Goal: Transaction & Acquisition: Purchase product/service

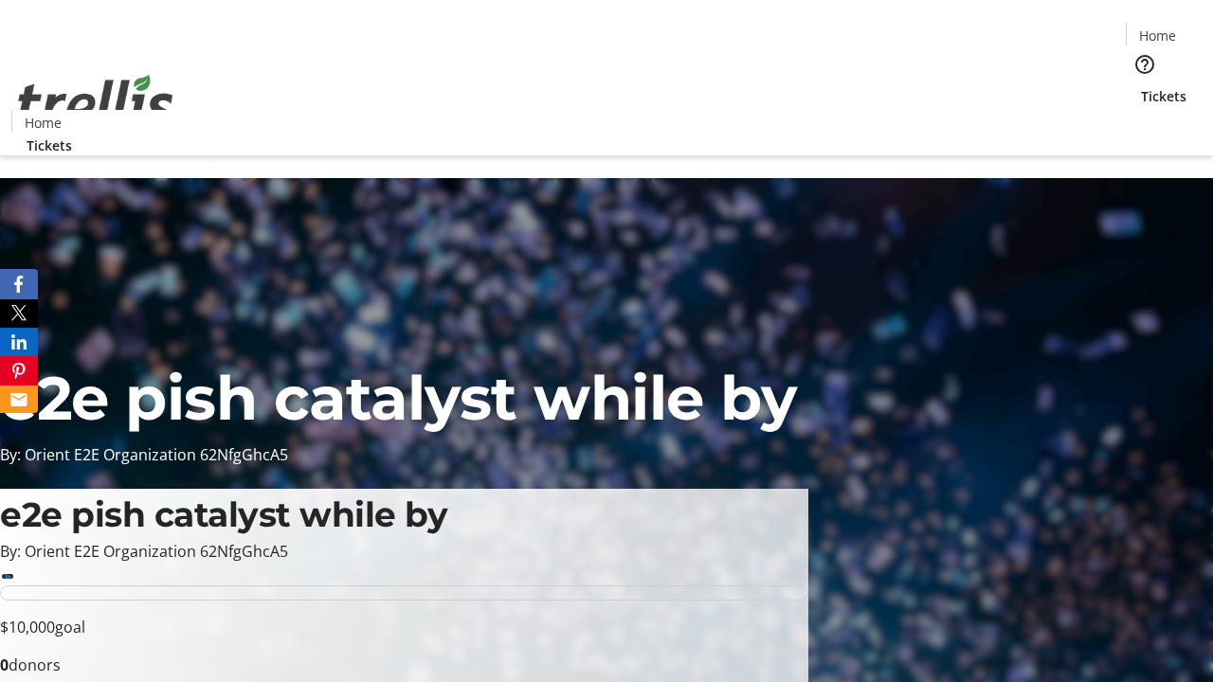
click at [1141, 86] on span "Tickets" at bounding box center [1163, 96] width 45 height 20
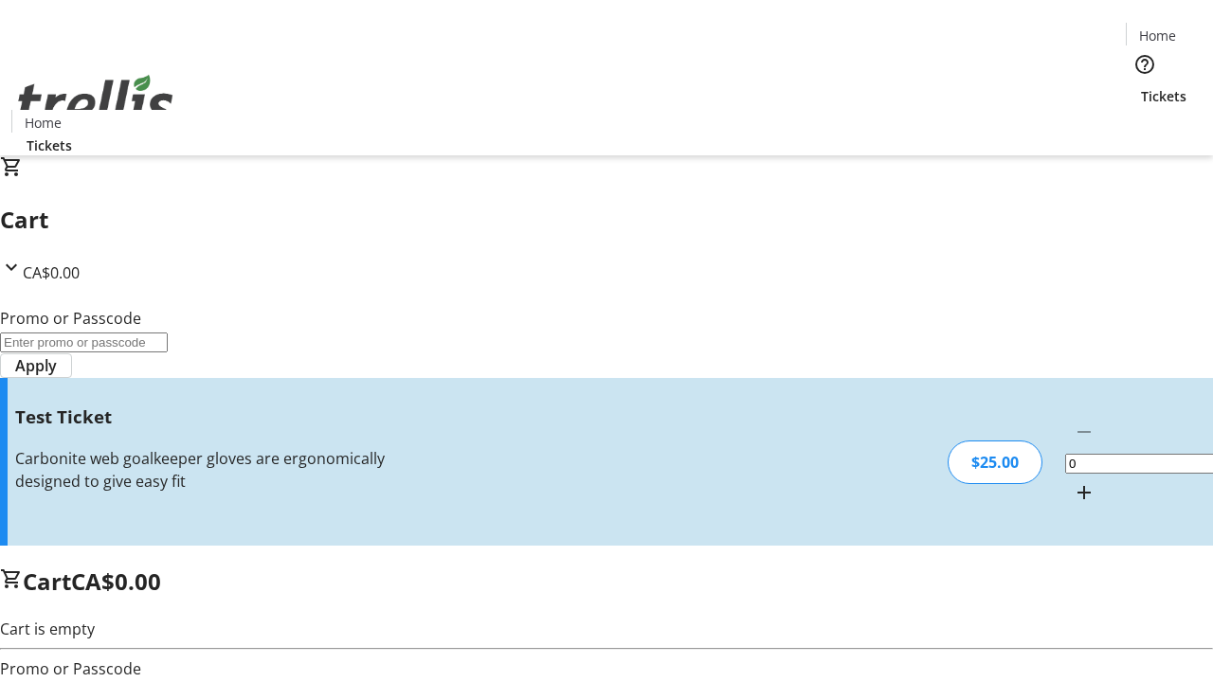
click at [1073, 481] on mat-icon "Increment by one" at bounding box center [1084, 492] width 23 height 23
type input "1"
